Goal: Navigation & Orientation: Find specific page/section

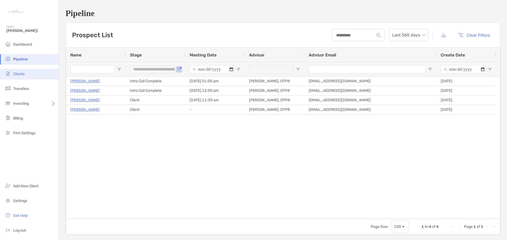
click at [21, 77] on li "Clients" at bounding box center [29, 74] width 59 height 11
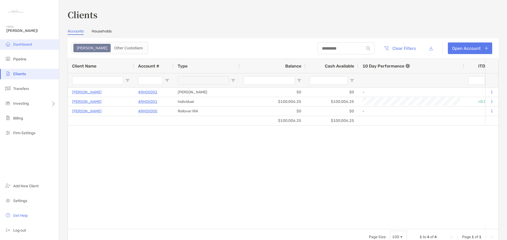
click at [19, 43] on span "Dashboard" at bounding box center [22, 44] width 19 height 4
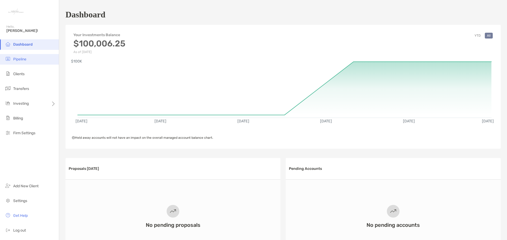
click at [18, 60] on span "Pipeline" at bounding box center [19, 59] width 13 height 4
